Goal: Task Accomplishment & Management: Complete application form

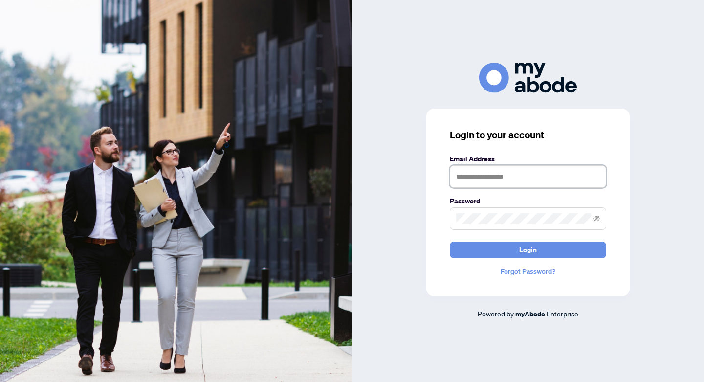
type input "**********"
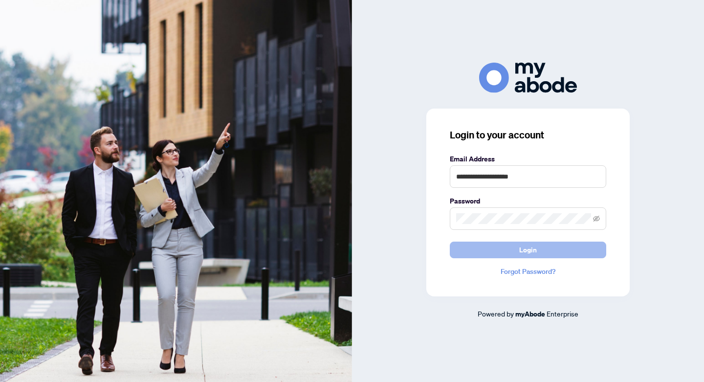
click at [525, 249] on span "Login" at bounding box center [528, 250] width 18 height 16
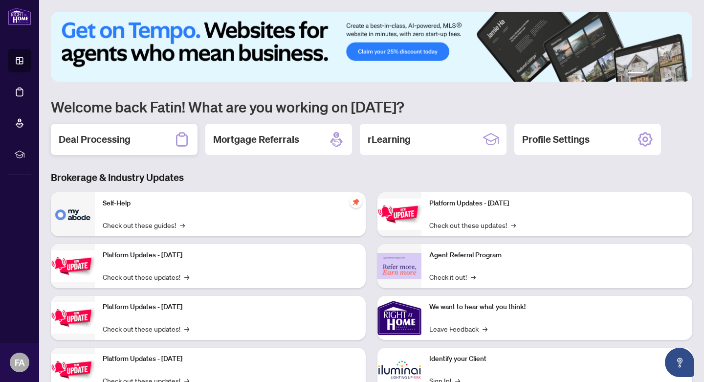
click at [94, 139] on h2 "Deal Processing" at bounding box center [95, 140] width 72 height 14
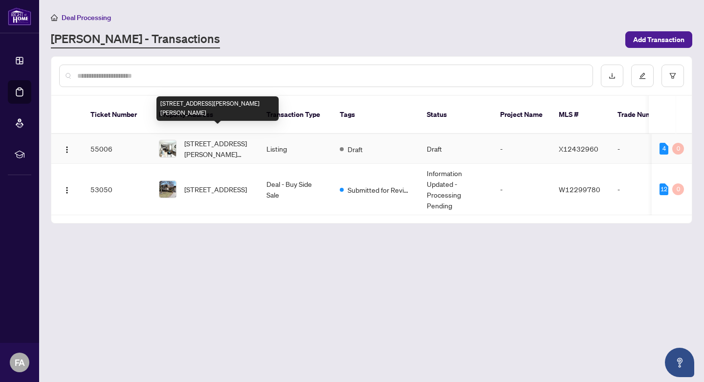
click at [210, 138] on span "[STREET_ADDRESS][PERSON_NAME][PERSON_NAME]" at bounding box center [217, 149] width 67 height 22
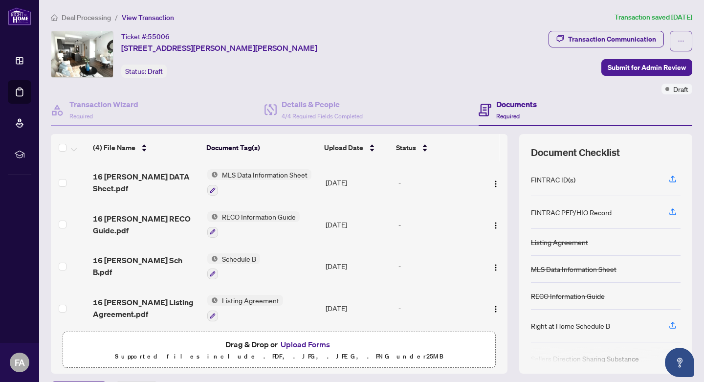
click at [309, 344] on button "Upload Forms" at bounding box center [305, 344] width 55 height 13
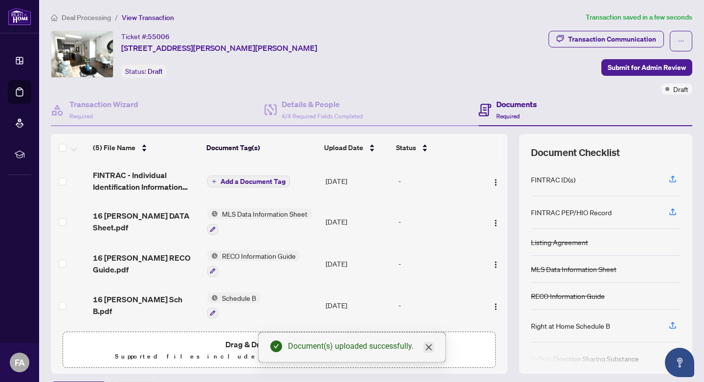
click at [429, 348] on icon "close" at bounding box center [429, 347] width 6 height 6
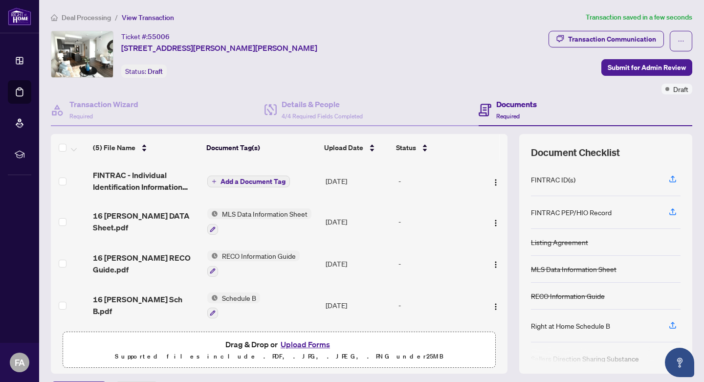
click at [304, 345] on button "Upload Forms" at bounding box center [305, 344] width 55 height 13
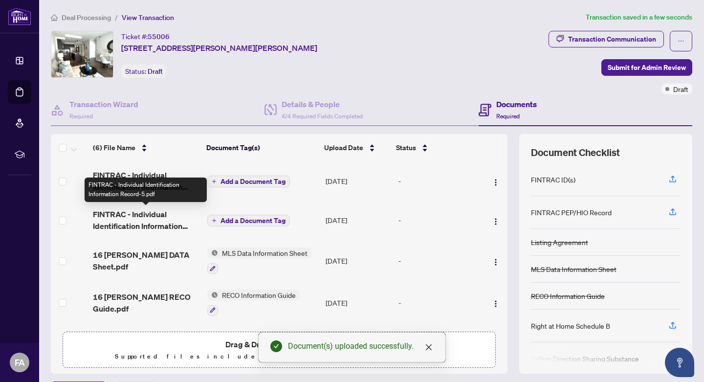
click at [138, 217] on span "FINTRAC - Individual Identification Information Record-5.pdf" at bounding box center [146, 219] width 106 height 23
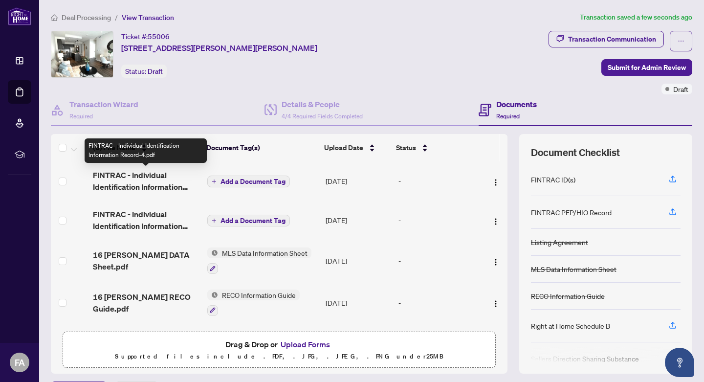
click at [143, 180] on span "FINTRAC - Individual Identification Information Record-4.pdf" at bounding box center [146, 180] width 106 height 23
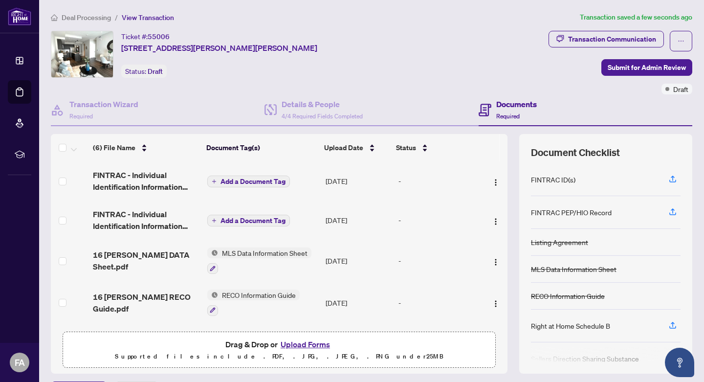
click at [250, 180] on span "Add a Document Tag" at bounding box center [253, 181] width 65 height 7
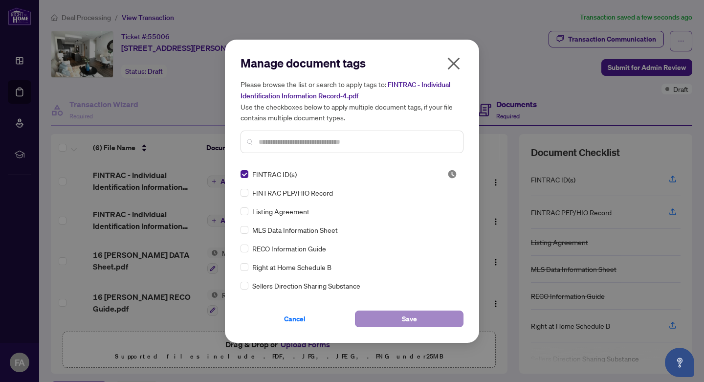
click at [404, 318] on span "Save" at bounding box center [409, 319] width 15 height 16
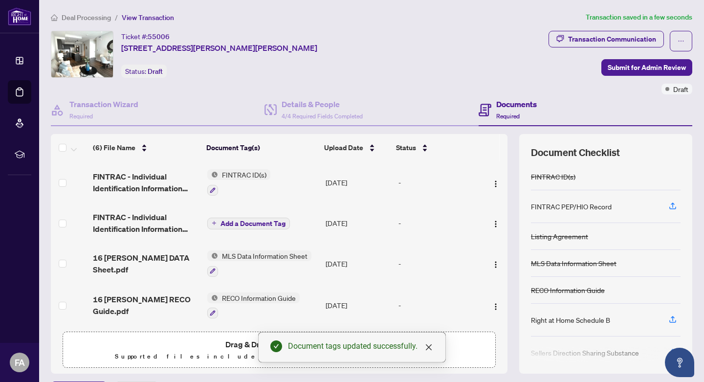
click at [243, 223] on span "Add a Document Tag" at bounding box center [253, 223] width 65 height 7
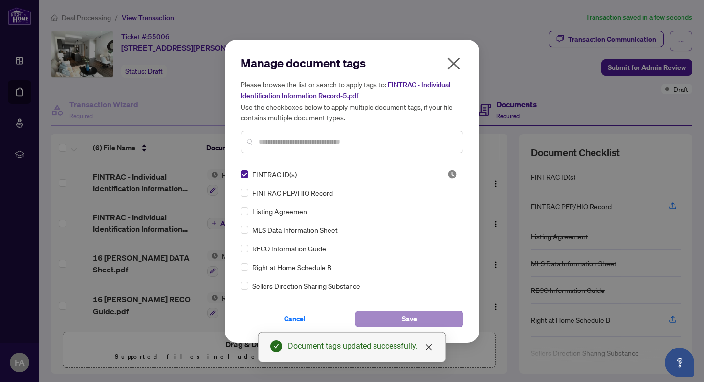
click at [404, 318] on span "Save" at bounding box center [409, 319] width 15 height 16
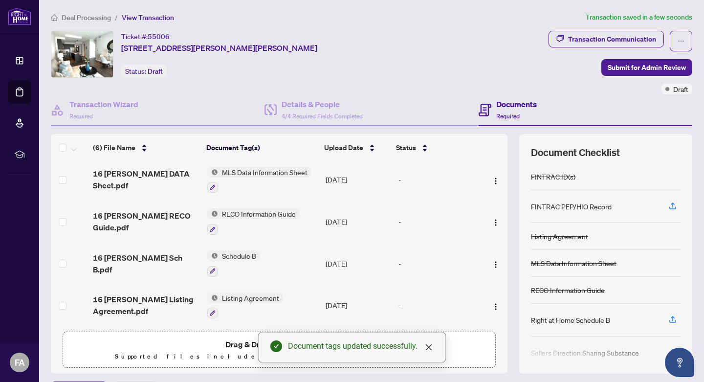
scroll to position [90, 0]
click at [429, 350] on icon "close" at bounding box center [429, 347] width 8 height 8
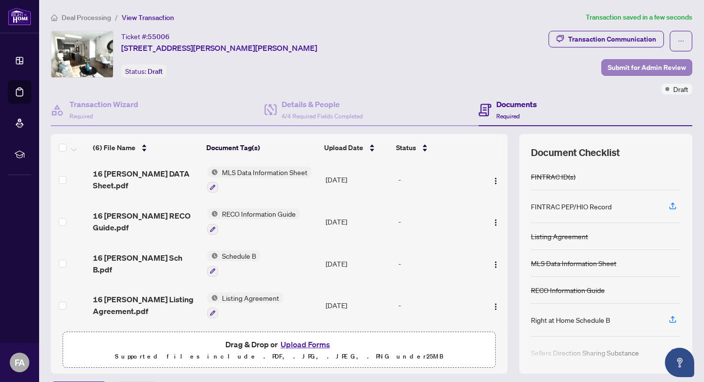
click at [648, 67] on span "Submit for Admin Review" at bounding box center [647, 68] width 78 height 16
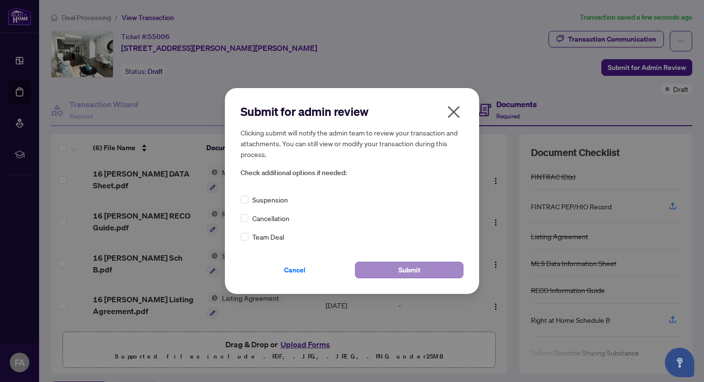
click at [404, 271] on span "Submit" at bounding box center [410, 270] width 22 height 16
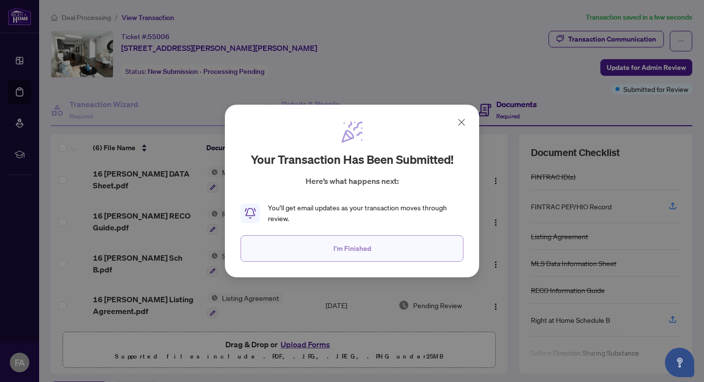
click at [356, 247] on span "I'm Finished" at bounding box center [353, 249] width 38 height 16
